Goal: Obtain resource: Obtain resource

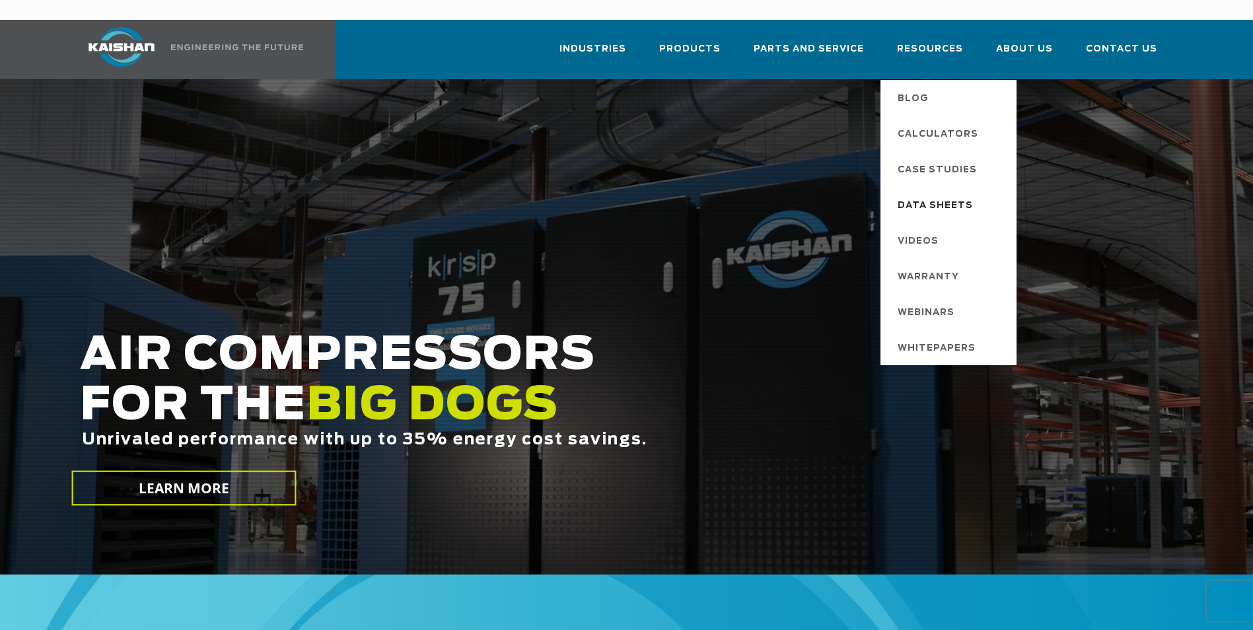
click at [940, 195] on span "Data Sheets" at bounding box center [935, 206] width 75 height 22
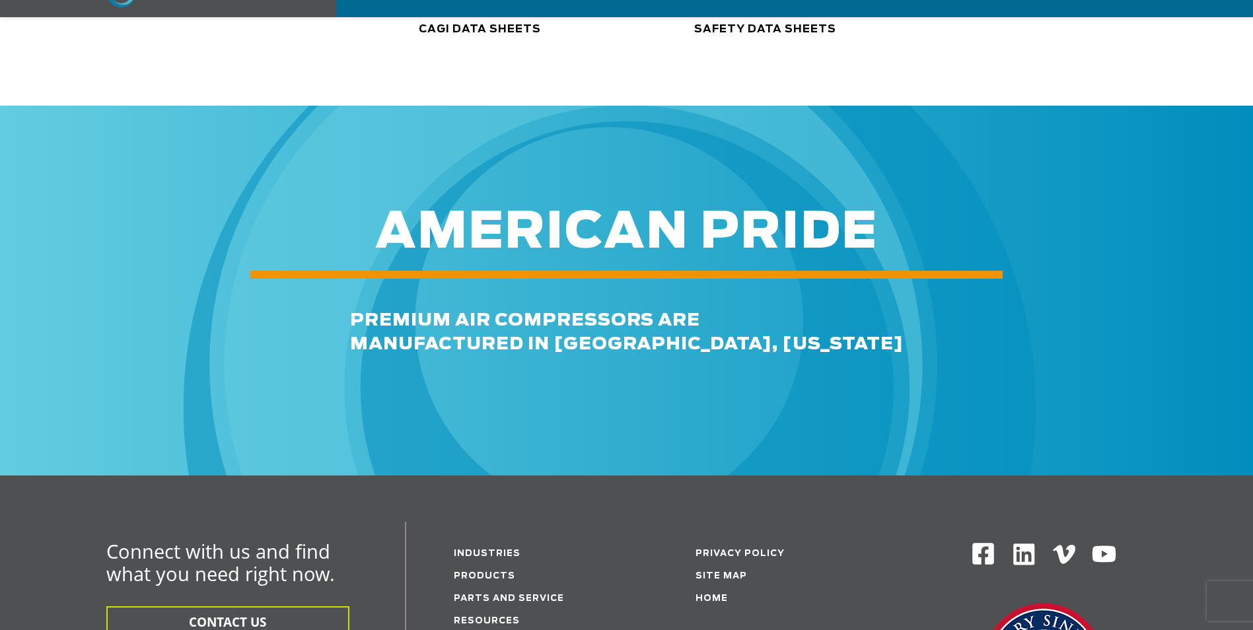
scroll to position [463, 0]
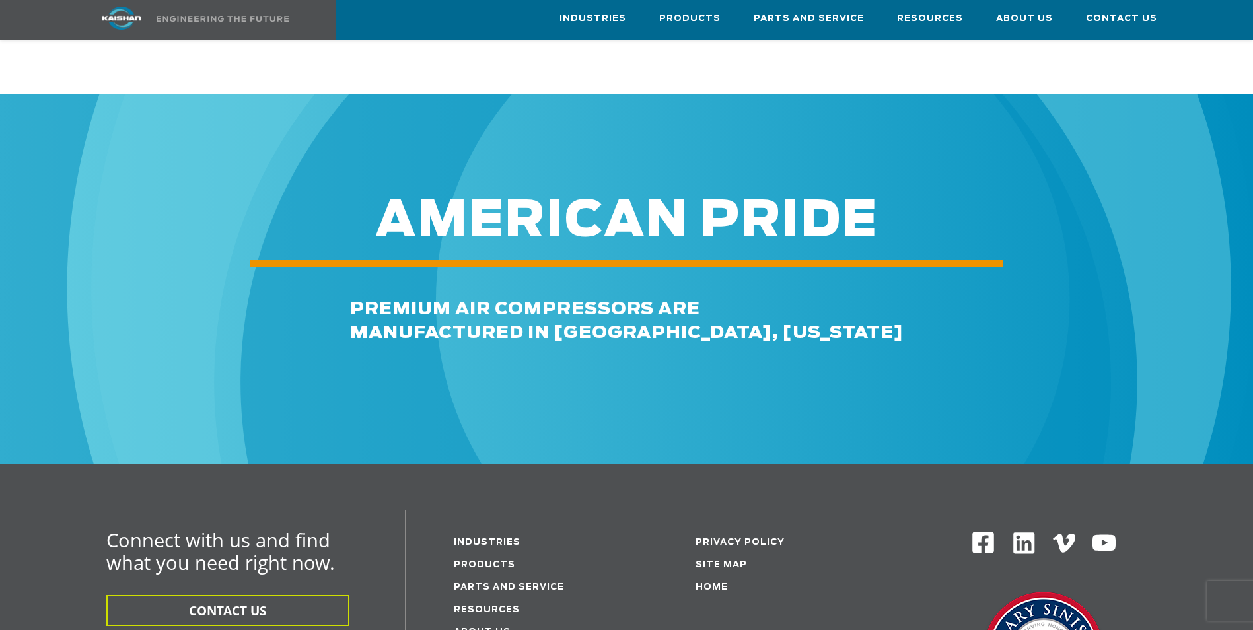
click at [763, 403] on img at bounding box center [632, 374] width 1591 height 1591
click at [767, 465] on div "Connect with us and find what you need right now. CONTACT US FIND A DISTRIBUTOR…" at bounding box center [626, 637] width 1253 height 345
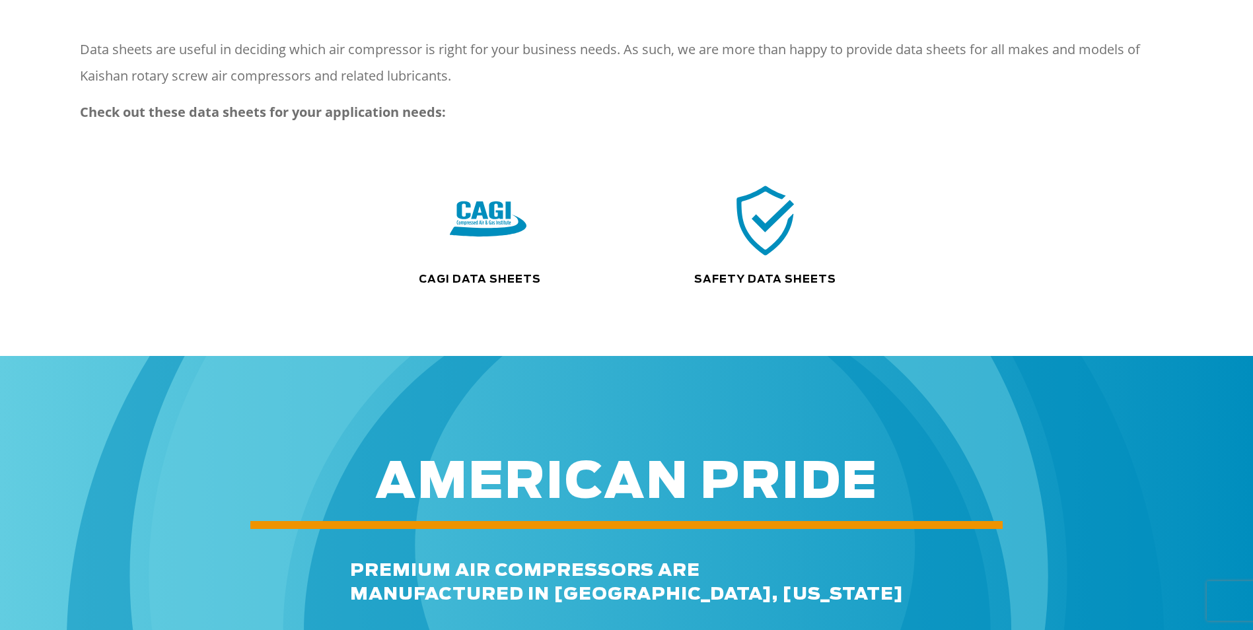
scroll to position [0, 0]
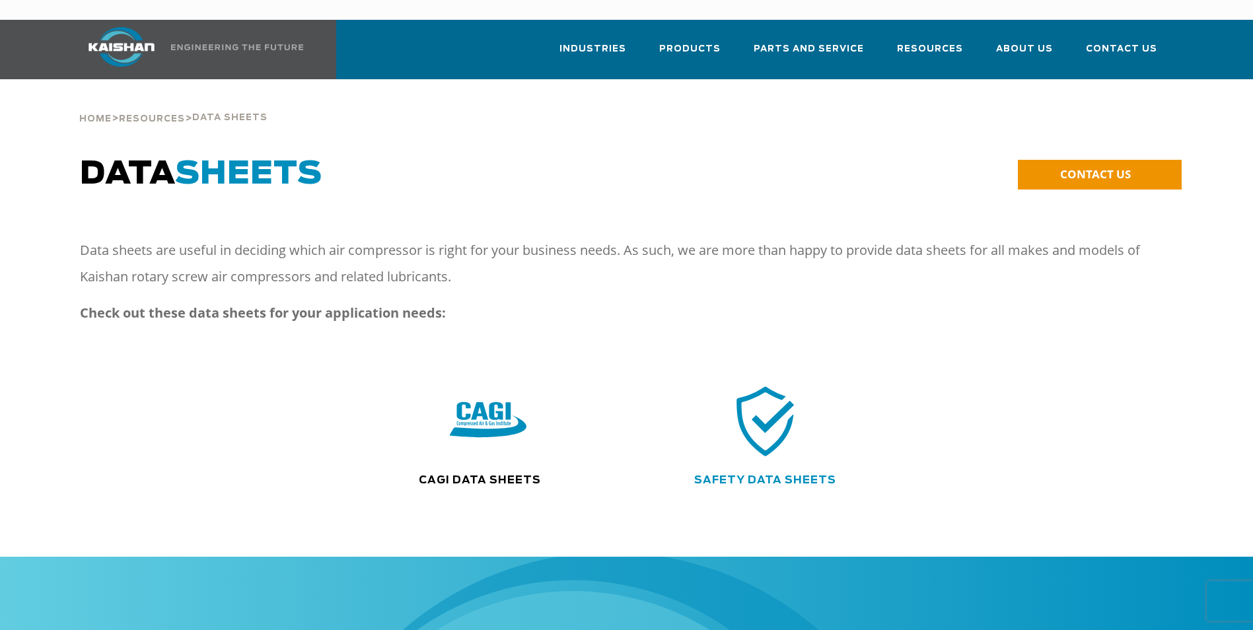
click at [790, 475] on link "Safety Data Sheets" at bounding box center [765, 480] width 142 height 11
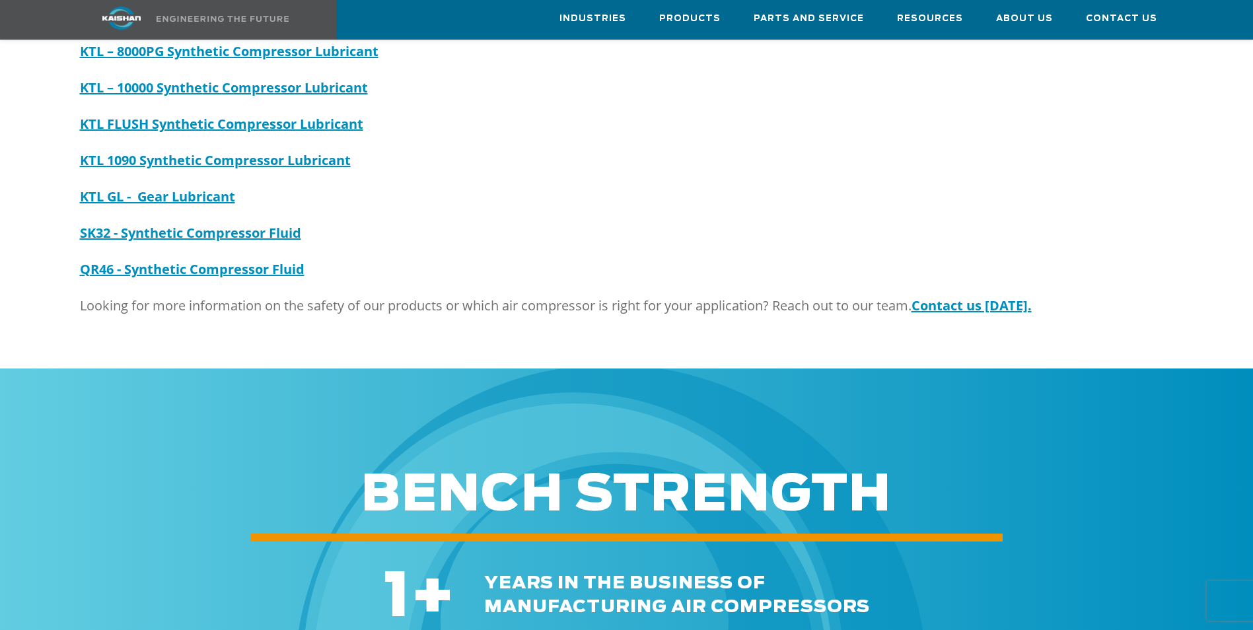
scroll to position [529, 0]
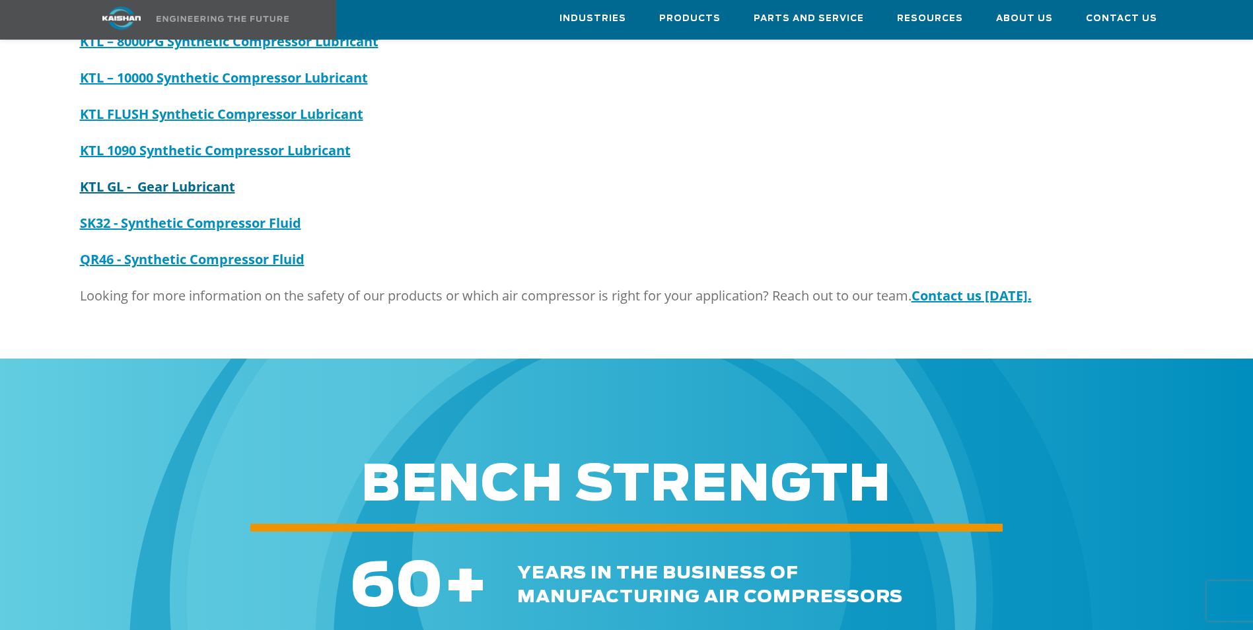
click at [216, 178] on strong "KTL GL - Gear Lubricant" at bounding box center [157, 187] width 155 height 18
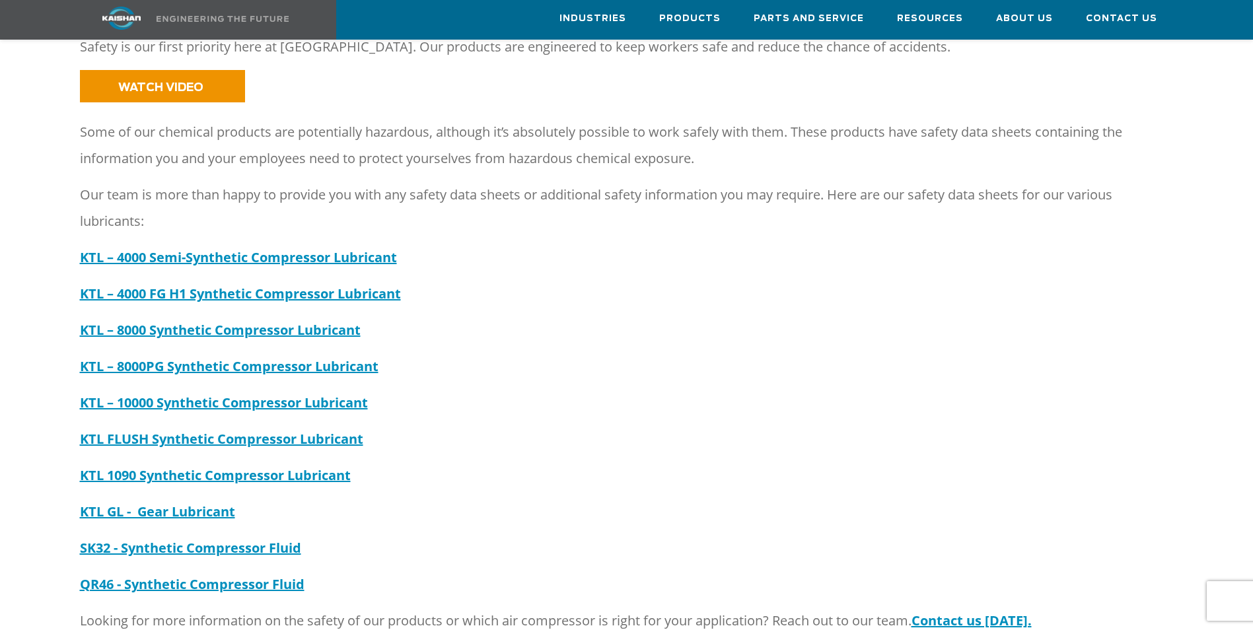
scroll to position [198, 0]
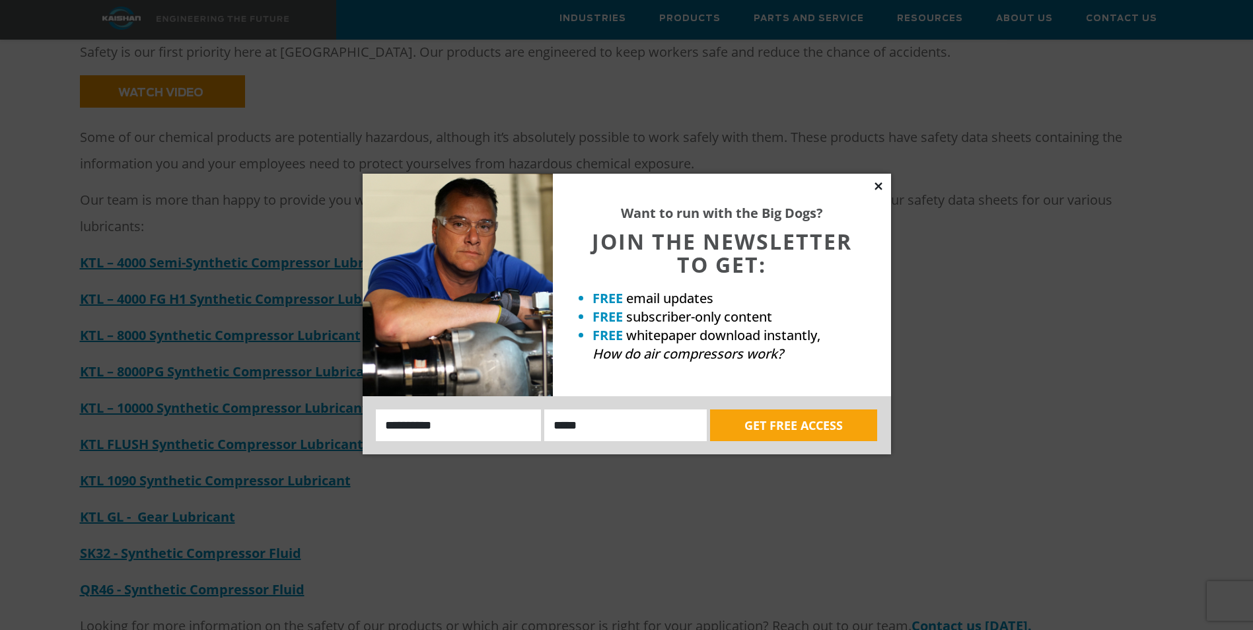
click at [879, 186] on icon at bounding box center [878, 185] width 7 height 7
